Goal: Information Seeking & Learning: Learn about a topic

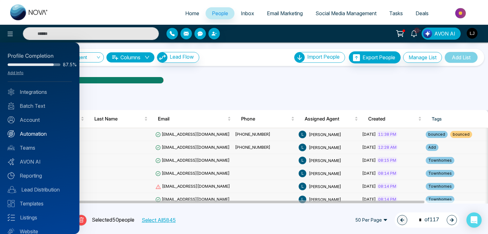
click at [37, 135] on link "Automation" at bounding box center [40, 134] width 64 height 8
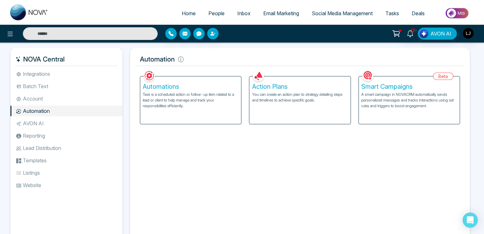
click at [420, 99] on p "A smart campaign in NOVACRM automatically sends personalized messages and track…" at bounding box center [410, 100] width 96 height 17
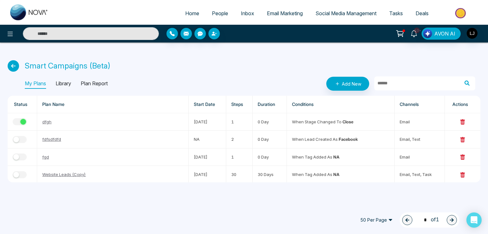
click at [63, 83] on p "Library" at bounding box center [64, 84] width 16 height 10
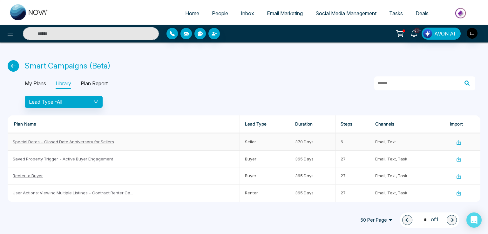
scroll to position [95, 0]
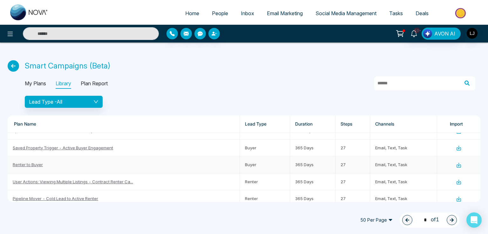
click at [27, 164] on link "Renter to Buyer" at bounding box center [28, 164] width 30 height 5
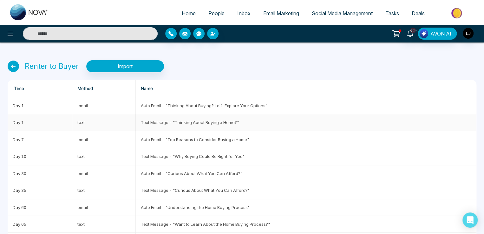
click at [149, 123] on td "Text Message - "Thinking About Buying a Home?"" at bounding box center [306, 122] width 341 height 17
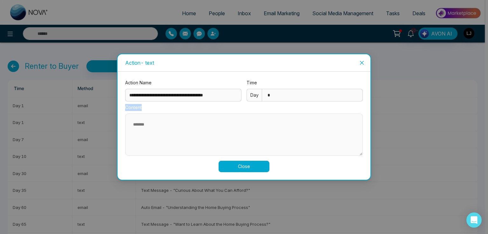
drag, startPoint x: 126, startPoint y: 107, endPoint x: 142, endPoint y: 107, distance: 15.2
click at [142, 107] on label "Content" at bounding box center [243, 107] width 237 height 7
click at [363, 60] on icon "close" at bounding box center [361, 62] width 5 height 5
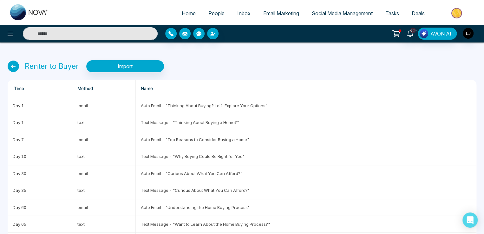
click at [13, 65] on icon at bounding box center [13, 66] width 11 height 11
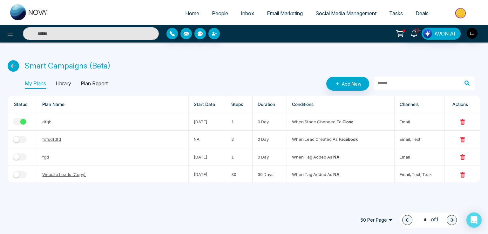
click at [63, 82] on p "Library" at bounding box center [64, 84] width 16 height 10
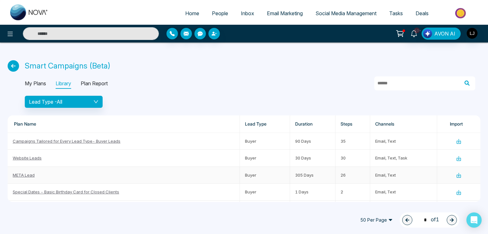
scroll to position [32, 0]
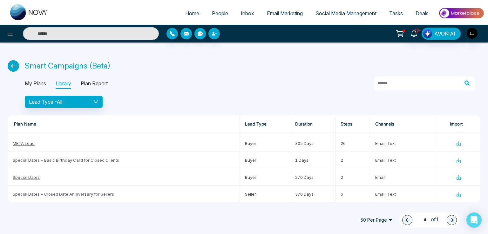
click at [382, 222] on span "50 Per Page" at bounding box center [376, 220] width 41 height 10
click at [368, 206] on div "100 Per Page" at bounding box center [376, 207] width 34 height 7
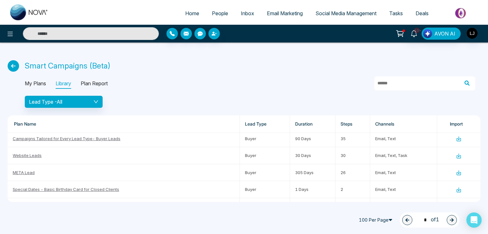
scroll to position [1, 0]
click at [99, 102] on button "Lead Type - All" at bounding box center [64, 102] width 78 height 12
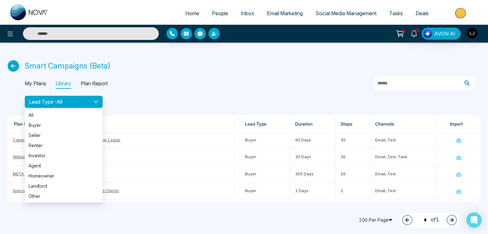
click at [270, 36] on div at bounding box center [223, 33] width 114 height 11
